Goal: Task Accomplishment & Management: Use online tool/utility

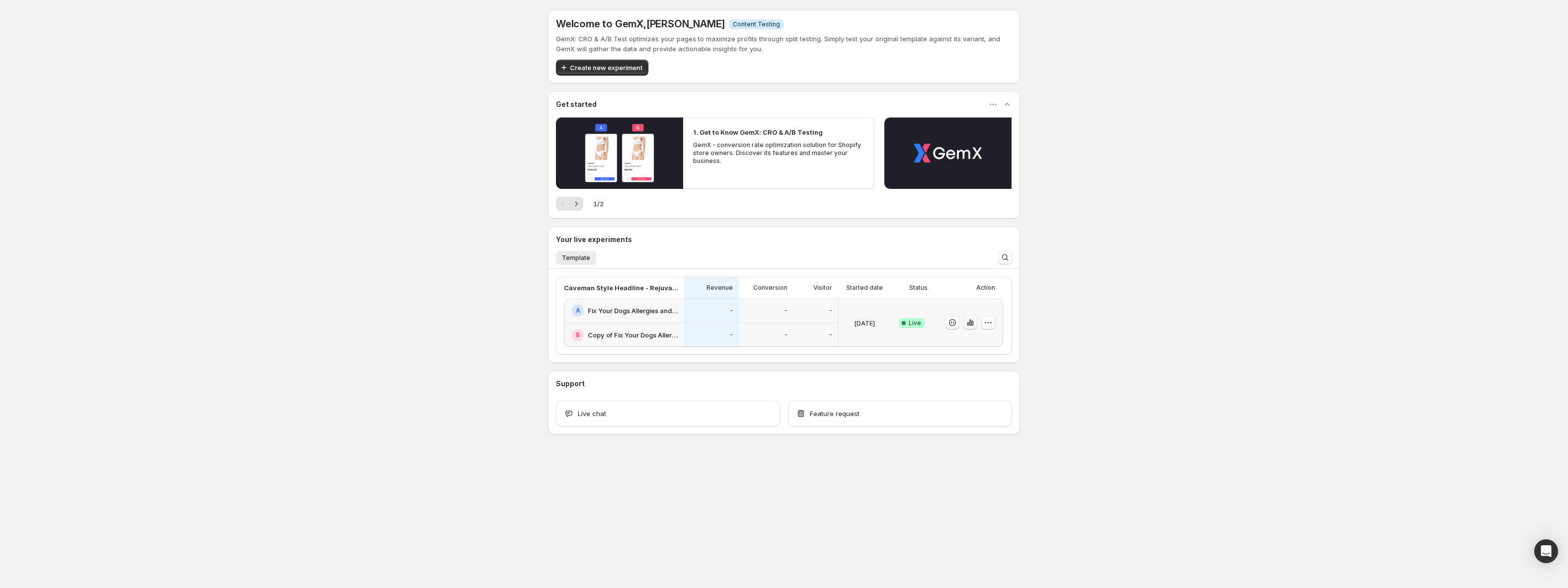
click at [969, 325] on icon "button" at bounding box center [970, 323] width 2 height 6
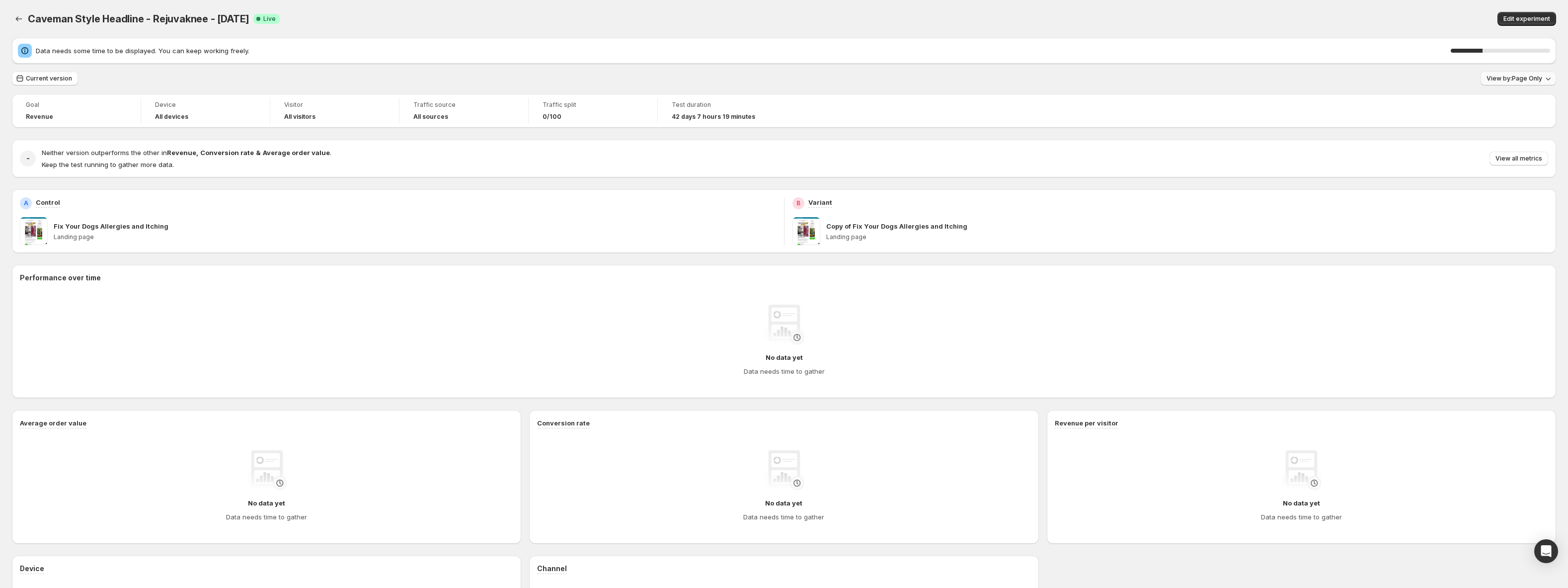
click at [1530, 77] on span "View by: Page Only" at bounding box center [1514, 78] width 55 height 8
click at [1423, 155] on span "Calculates metrics across the entire session, starting from the experiment page…" at bounding box center [1455, 148] width 184 height 17
click at [1519, 158] on span "View all metrics" at bounding box center [1519, 158] width 46 height 8
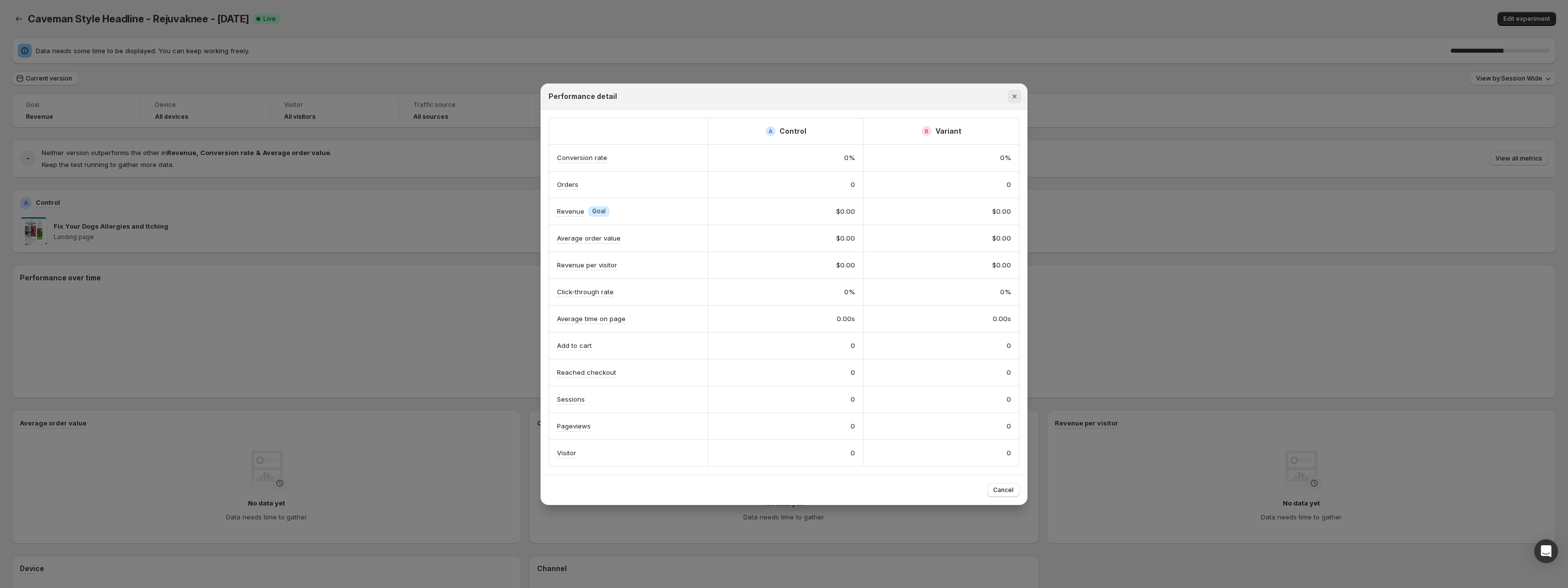
click at [1013, 95] on icon "Close" at bounding box center [1014, 97] width 4 height 4
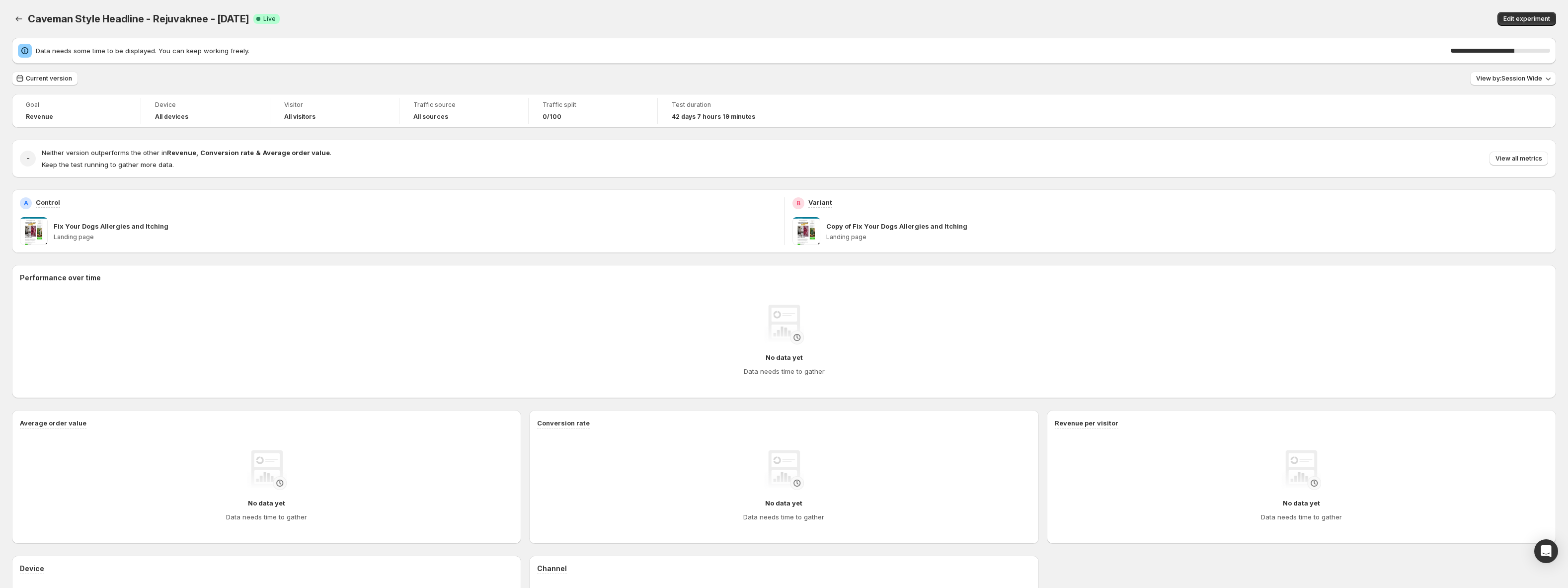
click at [898, 256] on div "Goal Revenue Device All devices Visitor All visitors Traffic source All sources…" at bounding box center [784, 391] width 1544 height 595
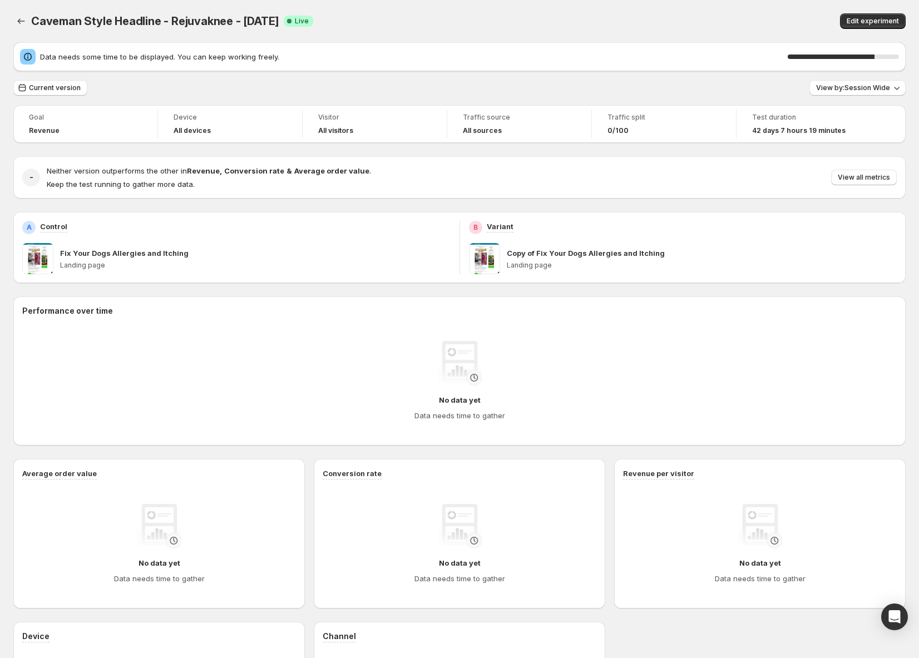
click at [719, 9] on div "Caveman Style Headline - Rejuvaknee - [DATE]. This page is ready Caveman Style …" at bounding box center [459, 21] width 892 height 42
click at [741, 27] on div "Edit experiment" at bounding box center [742, 21] width 326 height 16
click at [646, 0] on div "Caveman Style Headline - Rejuvaknee - [DATE]. This page is ready Caveman Style …" at bounding box center [459, 21] width 892 height 42
